Goal: Task Accomplishment & Management: Complete application form

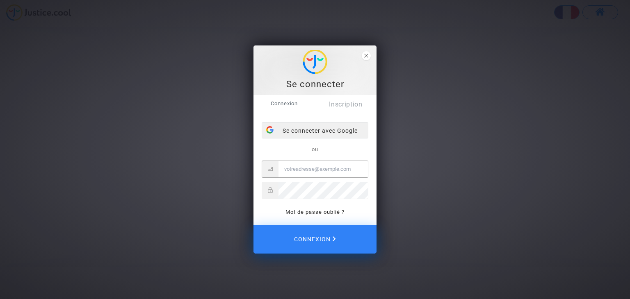
click at [312, 132] on div "Se connecter avec Google" at bounding box center [315, 131] width 106 height 16
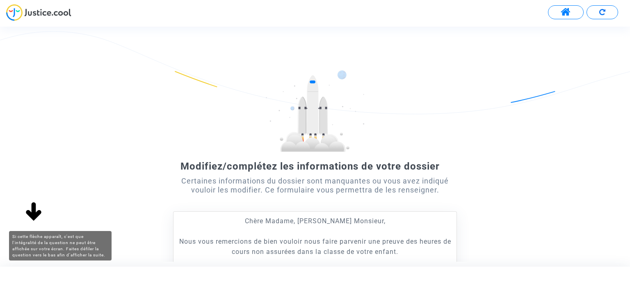
click at [30, 211] on img at bounding box center [33, 212] width 26 height 26
click at [31, 210] on img at bounding box center [33, 212] width 26 height 26
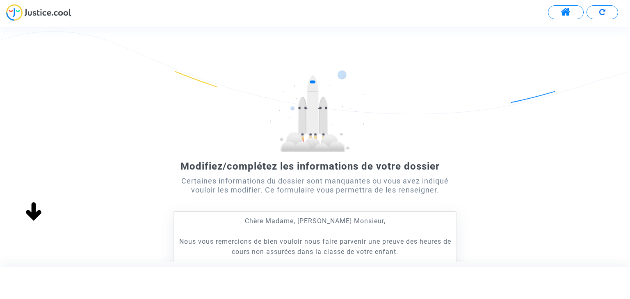
click at [34, 210] on img at bounding box center [33, 212] width 26 height 26
drag, startPoint x: 541, startPoint y: 95, endPoint x: 373, endPoint y: 174, distance: 186.1
click at [373, 174] on div "Modifiez/complétez les informations de votre dossier Certaines informations du …" at bounding box center [315, 220] width 630 height 300
click at [443, 209] on form "Modifiez/complétez les informations de votre dossier Certaines informations du …" at bounding box center [314, 212] width 283 height 284
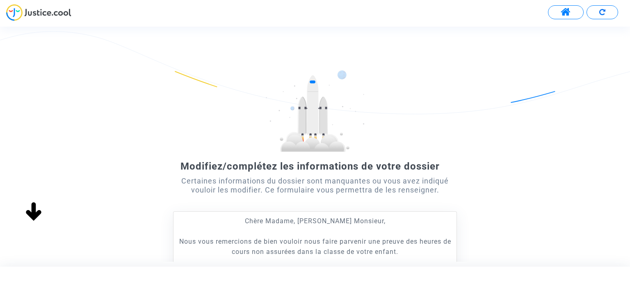
click at [443, 224] on p "Chère Madame, [PERSON_NAME] Monsieur," at bounding box center [314, 221] width 274 height 10
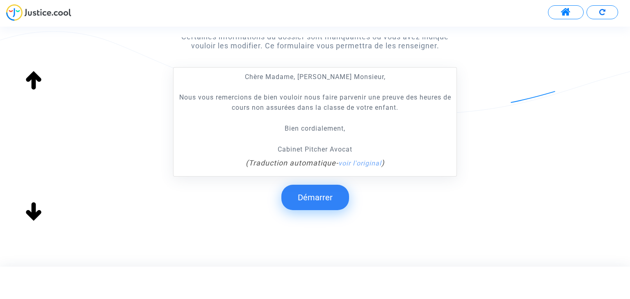
scroll to position [148, 0]
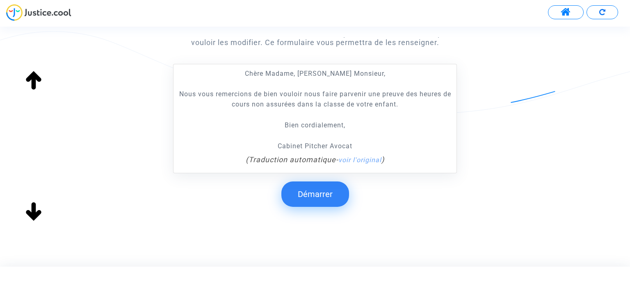
click at [321, 194] on button "Démarrer" at bounding box center [315, 194] width 68 height 25
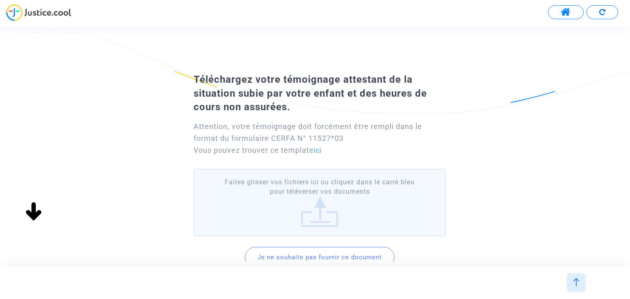
click at [332, 255] on button "Je ne souhaite pas fournir ce document" at bounding box center [320, 257] width 150 height 20
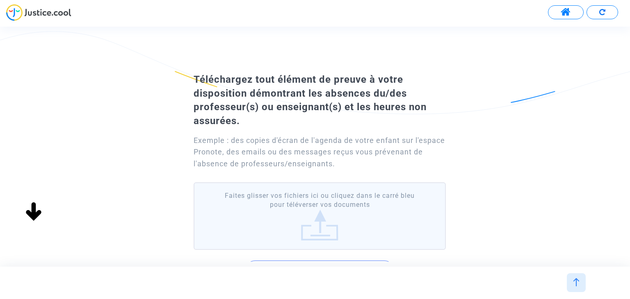
scroll to position [0, 0]
click at [319, 211] on label "Faites glisser vos fichiers ici ou cliquez dans le carré bleu pour téléverser v…" at bounding box center [319, 216] width 252 height 68
click at [0, 0] on input "Faites glisser vos fichiers ici ou cliquez dans le carré bleu pour téléverser v…" at bounding box center [0, 0] width 0 height 0
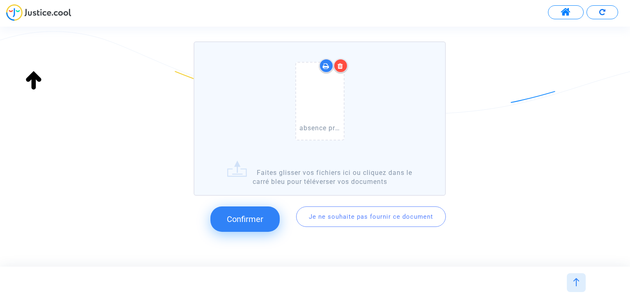
scroll to position [148, 0]
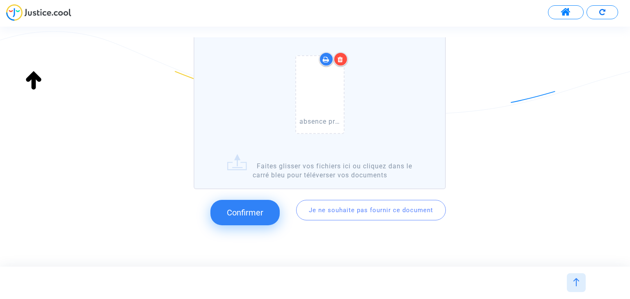
click at [240, 209] on span "Confirmer" at bounding box center [245, 213] width 36 height 10
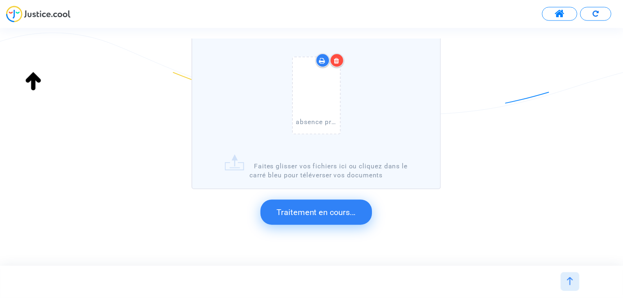
scroll to position [0, 0]
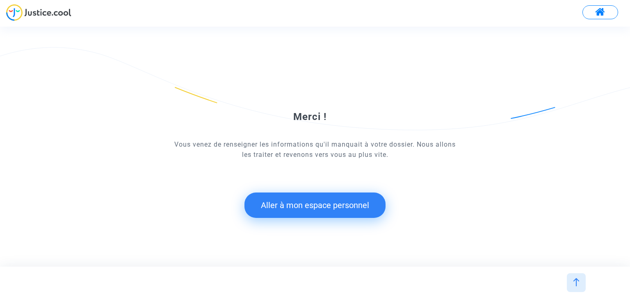
click at [308, 205] on button "Aller à mon espace personnel" at bounding box center [314, 205] width 141 height 25
